Goal: Use online tool/utility: Use online tool/utility

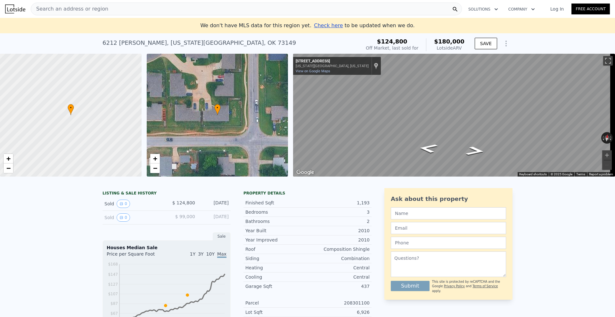
click at [202, 9] on div "Search an address or region" at bounding box center [246, 9] width 431 height 13
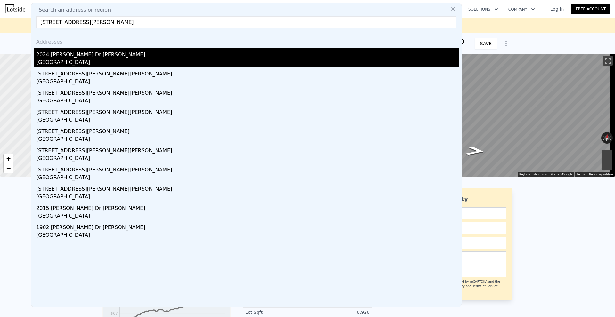
type input "[STREET_ADDRESS][PERSON_NAME]"
click at [102, 56] on div "2024 [PERSON_NAME] Dr [PERSON_NAME]" at bounding box center [247, 53] width 423 height 10
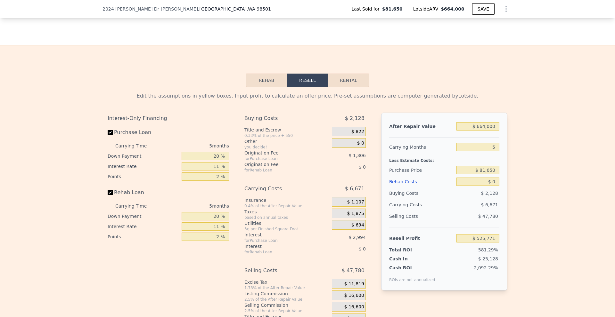
scroll to position [862, 0]
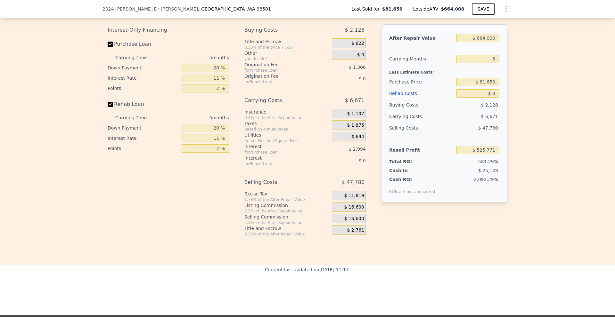
click at [214, 72] on input "20 %" at bounding box center [205, 68] width 47 height 8
type input "10 %"
type input "$ 525,232"
type input "10 %"
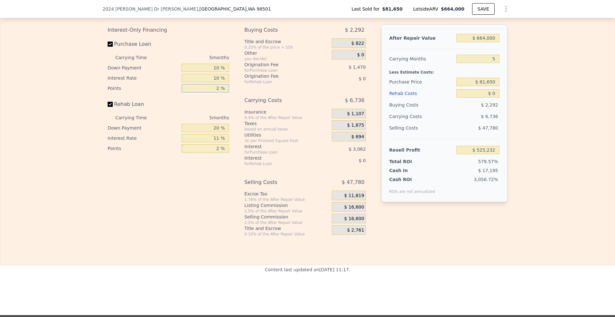
type input "$ 525,542"
type input "1 %"
type input "$ 526,277"
type input "10 %"
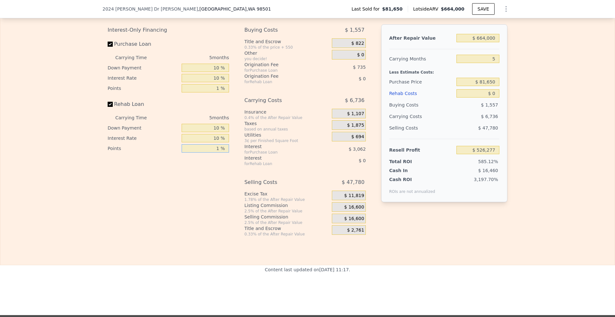
type input "1 %"
click at [350, 210] on span "$ 16,600" at bounding box center [354, 208] width 20 height 6
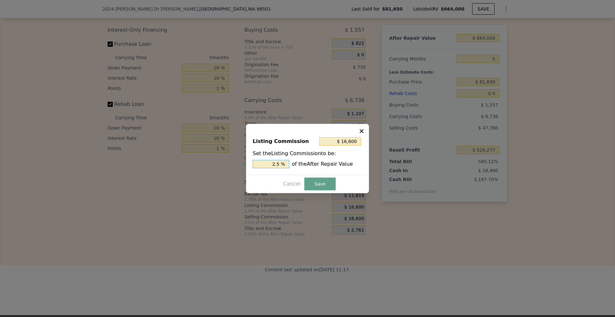
drag, startPoint x: 275, startPoint y: 163, endPoint x: 279, endPoint y: 165, distance: 4.6
click at [279, 165] on input "2.5 %" at bounding box center [271, 164] width 36 height 8
type input "$ 13,280"
type input "2 %"
click at [316, 183] on button "Save" at bounding box center [319, 184] width 31 height 13
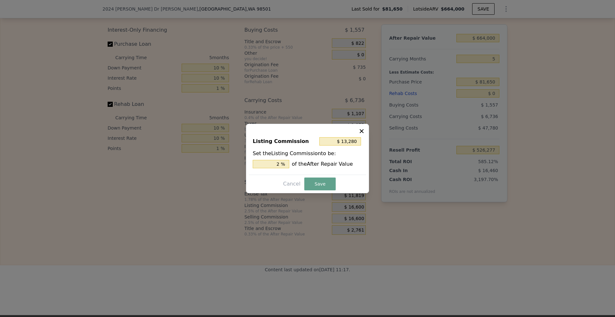
type input "$ 529,597"
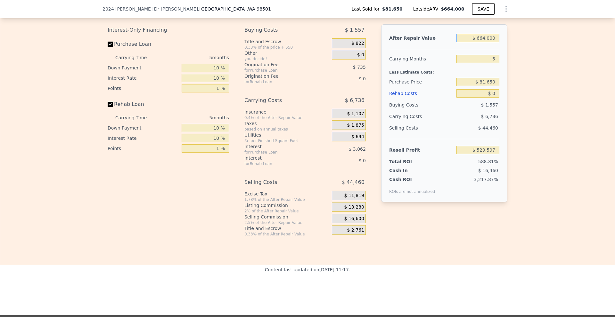
click at [479, 42] on input "$ 664,000" at bounding box center [477, 38] width 43 height 8
drag, startPoint x: 480, startPoint y: 47, endPoint x: 483, endPoint y: 47, distance: 3.5
click at [483, 42] on input "$ 664,000" at bounding box center [477, 38] width 43 height 8
drag, startPoint x: 480, startPoint y: 93, endPoint x: 517, endPoint y: 87, distance: 37.9
click at [517, 87] on div "Edit the assumptions in yellow boxes. Input profit to calculate an offer price.…" at bounding box center [307, 118] width 614 height 238
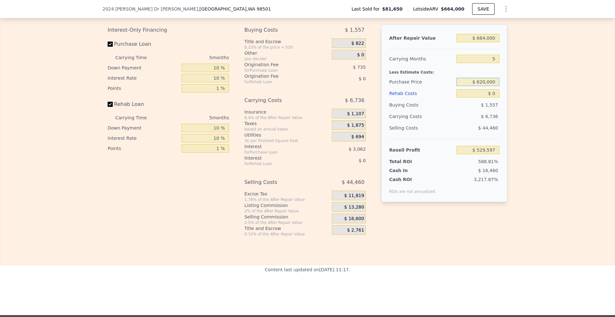
type input "$ 620,000"
type input "-$ 35,581"
drag, startPoint x: 477, startPoint y: 90, endPoint x: 482, endPoint y: 91, distance: 4.9
click at [482, 86] on input "$ 620,000" at bounding box center [477, 82] width 43 height 8
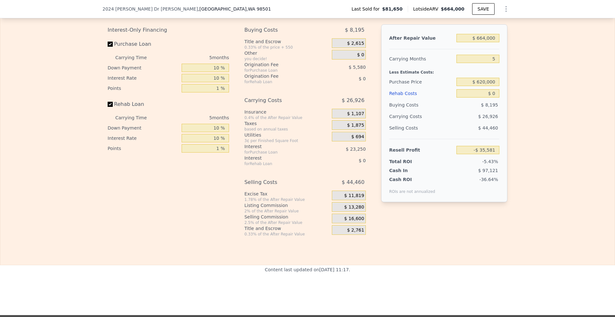
click at [528, 92] on div "Edit the assumptions in yellow boxes. Input profit to calculate an offer price.…" at bounding box center [307, 118] width 614 height 238
